Goal: Task Accomplishment & Management: Manage account settings

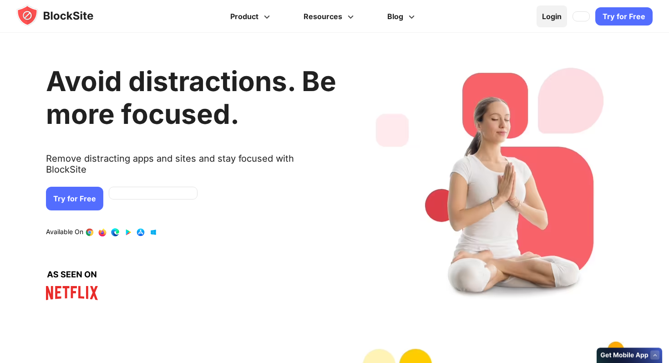
click at [555, 17] on link "Login" at bounding box center [552, 16] width 31 height 22
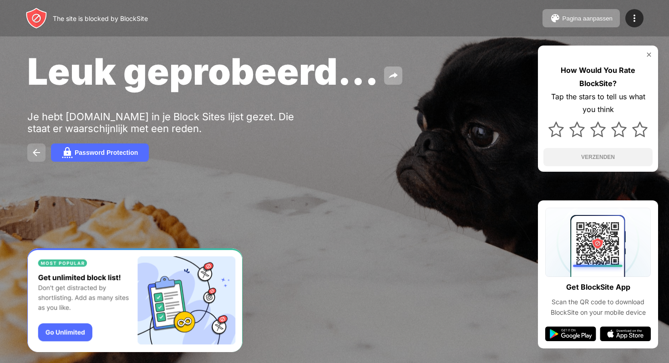
click at [36, 153] on img at bounding box center [36, 152] width 11 height 11
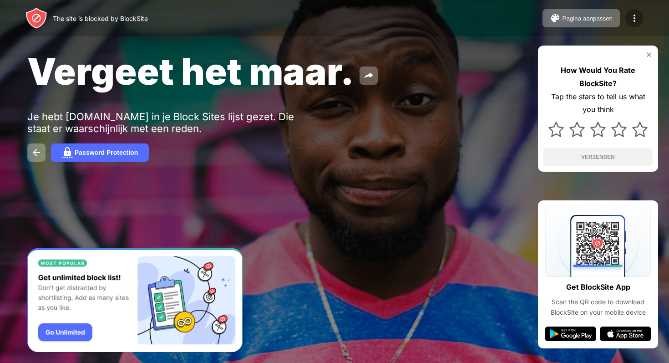
click at [640, 14] on div at bounding box center [635, 18] width 18 height 18
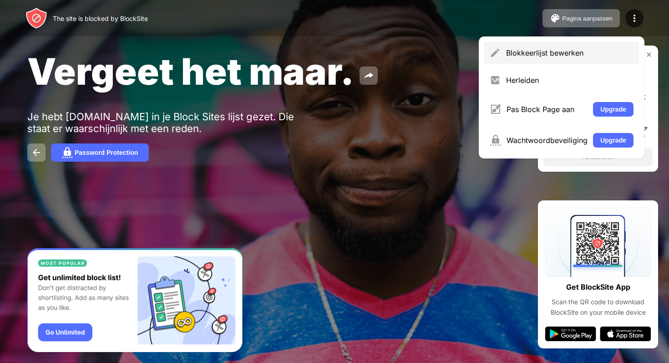
click at [587, 50] on div "Blokkeerlijst bewerken" at bounding box center [569, 52] width 127 height 9
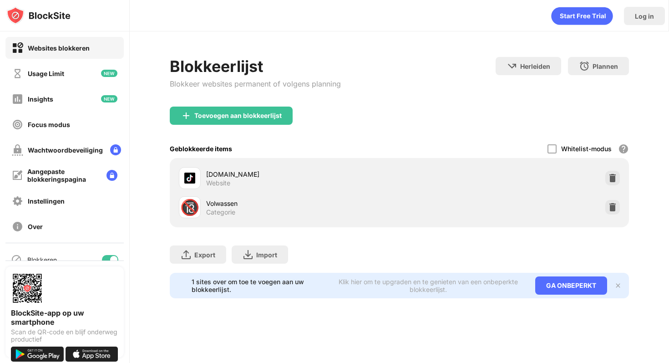
click at [604, 171] on div "tiktok.com Website" at bounding box center [399, 177] width 448 height 29
click at [612, 178] on img at bounding box center [612, 177] width 9 height 9
